Goal: Find specific page/section: Find specific page/section

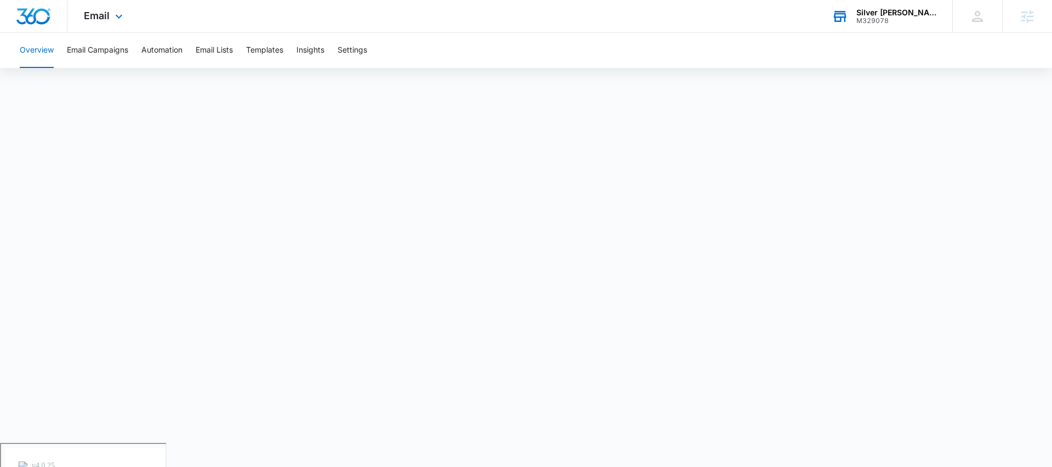
click at [866, 21] on div "Silver [PERSON_NAME]’s Tally M329078 Your Accounts View All" at bounding box center [883, 16] width 137 height 32
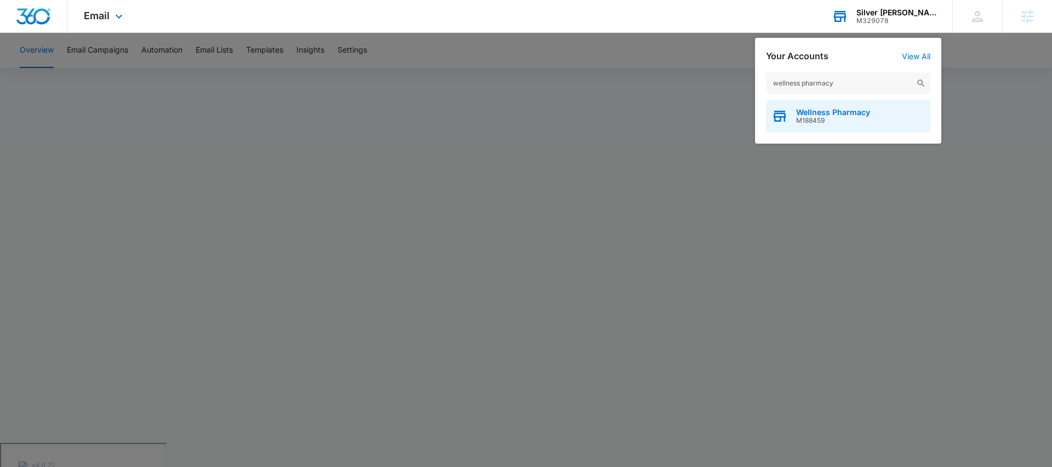
type input "wellness pharmacy"
click at [835, 112] on span "Wellness Pharmacy" at bounding box center [833, 112] width 74 height 9
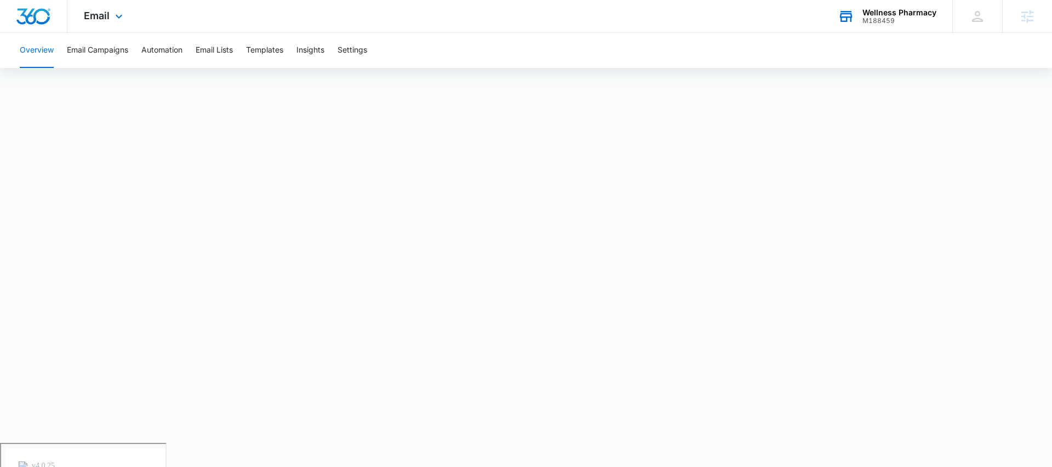
click at [102, 24] on div "Email Apps Reputation Websites Forms CRM Email Social Shop Payments POS Content…" at bounding box center [104, 16] width 75 height 32
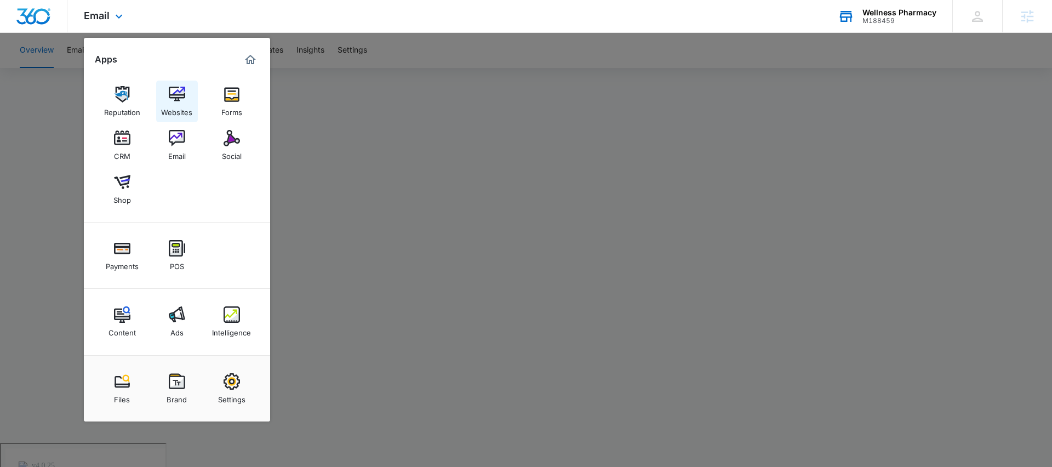
click at [187, 102] on div "Websites" at bounding box center [176, 109] width 31 height 14
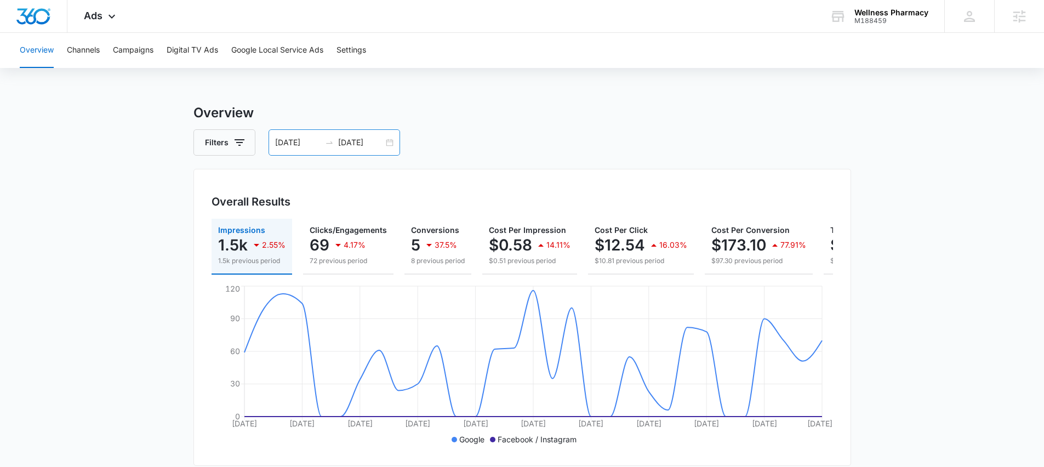
click at [394, 142] on div "07/29/2025 08/28/2025" at bounding box center [333, 142] width 131 height 26
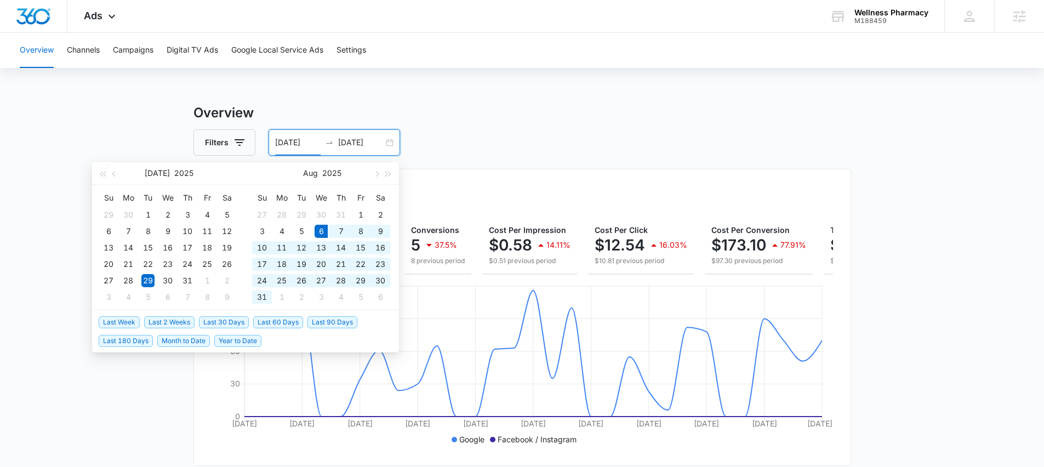
click at [221, 325] on span "Last 30 Days" at bounding box center [224, 322] width 50 height 12
type input "08/06/2025"
type input "09/05/2025"
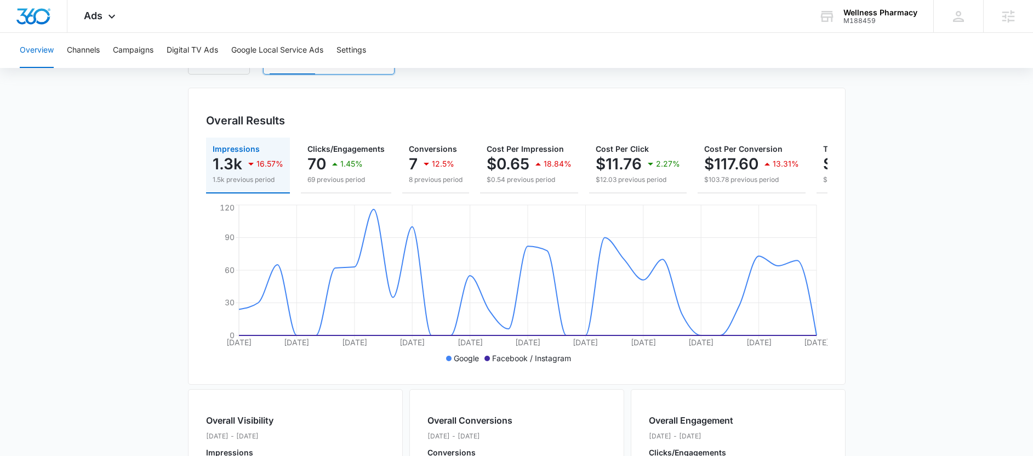
scroll to position [442, 0]
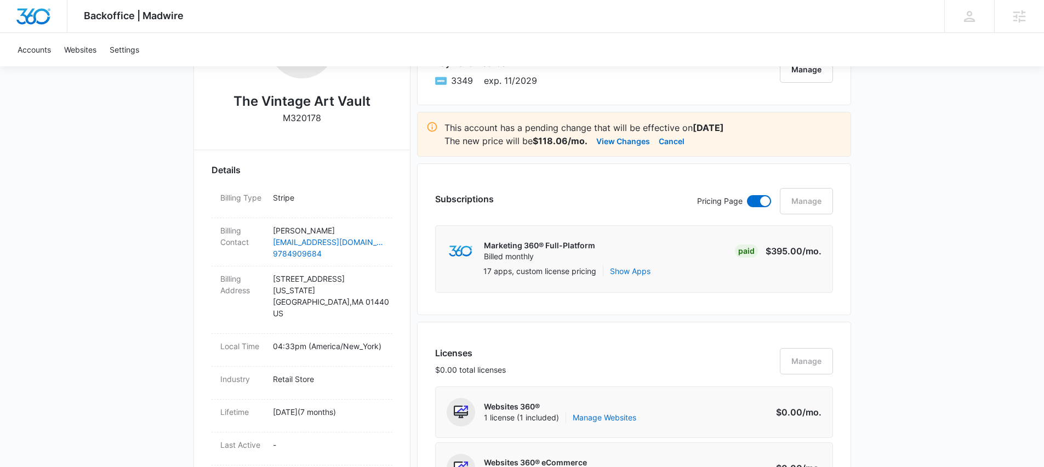
scroll to position [138, 0]
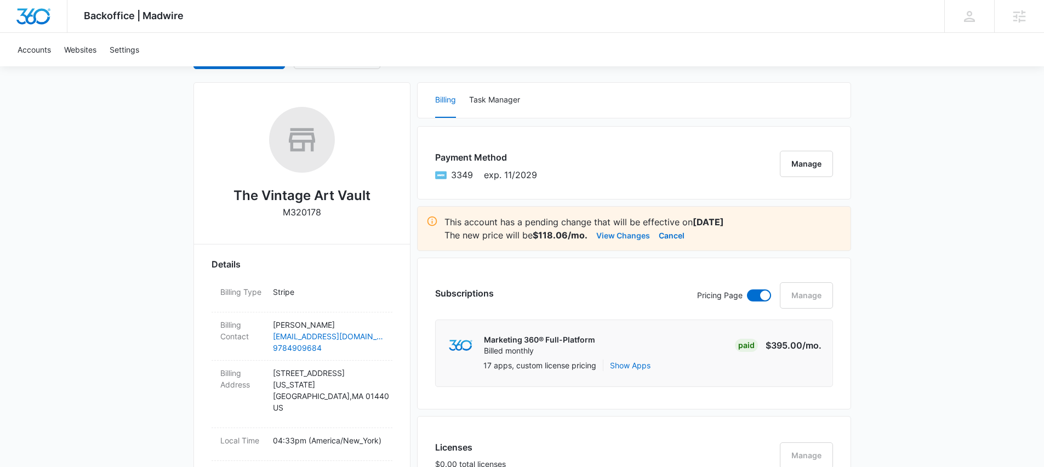
click at [633, 233] on button "View Changes" at bounding box center [623, 234] width 54 height 13
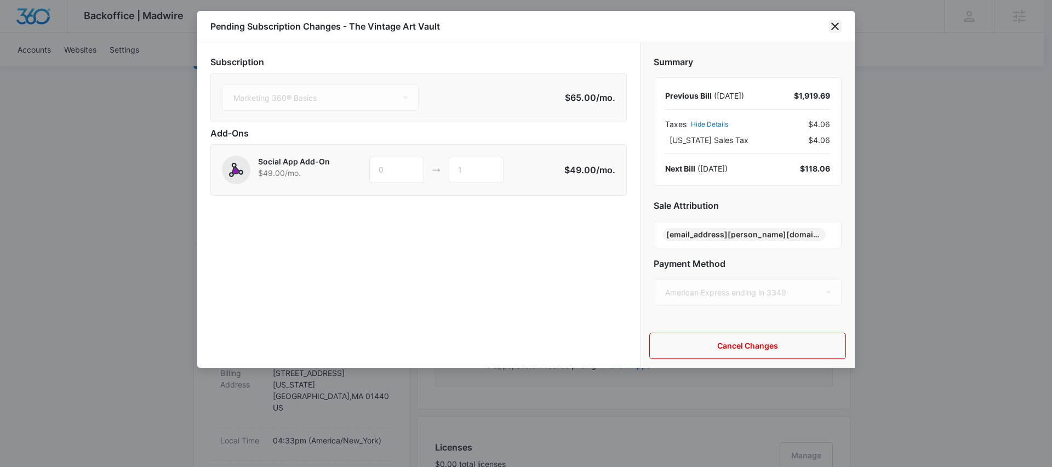
click at [832, 26] on icon "close" at bounding box center [834, 26] width 13 height 13
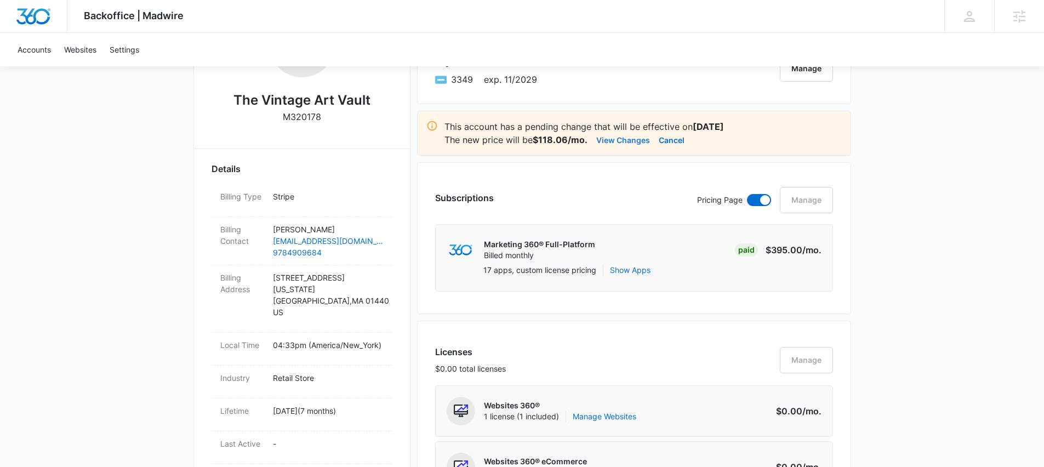
scroll to position [232, 0]
